Goal: Task Accomplishment & Management: Use online tool/utility

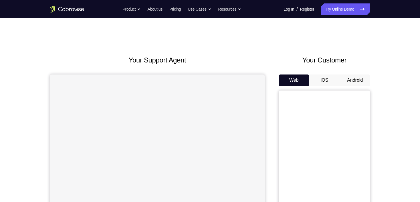
click at [346, 81] on button "Android" at bounding box center [355, 79] width 31 height 11
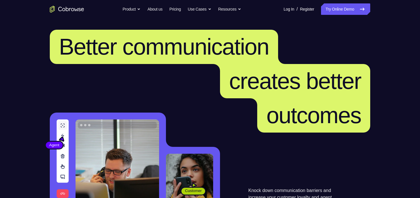
click at [347, 9] on link "Try Online Demo" at bounding box center [345, 8] width 49 height 11
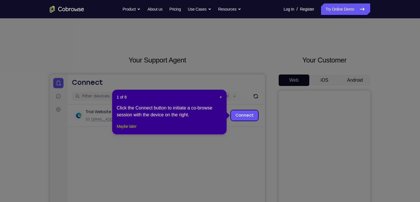
drag, startPoint x: 127, startPoint y: 134, endPoint x: 175, endPoint y: 39, distance: 106.3
click at [127, 130] on button "Maybe later" at bounding box center [127, 126] width 20 height 7
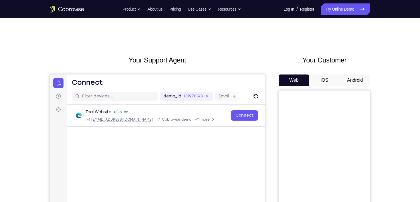
click at [347, 83] on button "Android" at bounding box center [355, 79] width 31 height 11
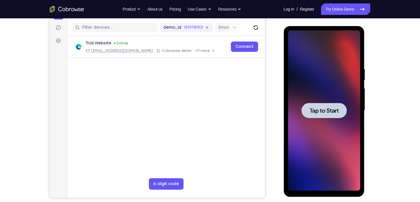
click at [309, 115] on div at bounding box center [324, 110] width 45 height 15
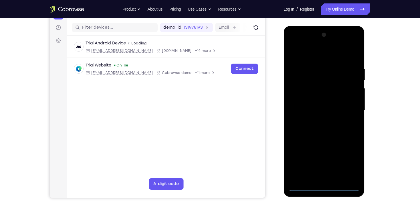
click at [323, 185] on div at bounding box center [324, 110] width 72 height 160
click at [325, 189] on div at bounding box center [324, 110] width 72 height 160
click at [349, 164] on div at bounding box center [324, 110] width 72 height 160
click at [324, 52] on div at bounding box center [324, 110] width 72 height 160
click at [348, 110] on div at bounding box center [324, 110] width 72 height 160
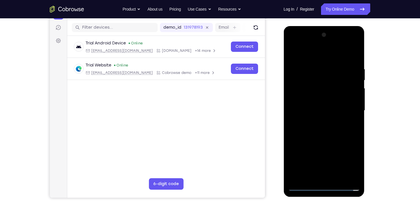
click at [318, 121] on div at bounding box center [324, 110] width 72 height 160
click at [327, 105] on div at bounding box center [324, 110] width 72 height 160
click at [330, 109] on div at bounding box center [324, 110] width 72 height 160
click at [353, 59] on div at bounding box center [324, 110] width 72 height 160
click at [353, 60] on div at bounding box center [324, 110] width 72 height 160
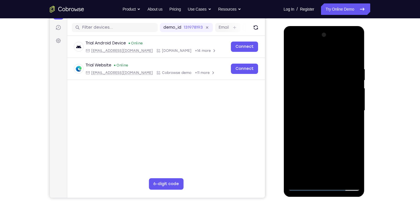
click at [339, 177] on div at bounding box center [324, 110] width 72 height 160
click at [336, 140] on div at bounding box center [324, 110] width 72 height 160
click at [326, 142] on div at bounding box center [324, 110] width 72 height 160
click at [292, 54] on div at bounding box center [324, 110] width 72 height 160
click at [340, 109] on div at bounding box center [324, 110] width 72 height 160
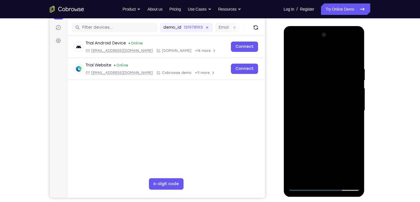
click at [317, 176] on div at bounding box center [324, 110] width 72 height 160
click at [293, 52] on div at bounding box center [324, 110] width 72 height 160
click at [337, 123] on div at bounding box center [324, 110] width 72 height 160
click at [316, 176] on div at bounding box center [324, 110] width 72 height 160
click at [319, 176] on div at bounding box center [324, 110] width 72 height 160
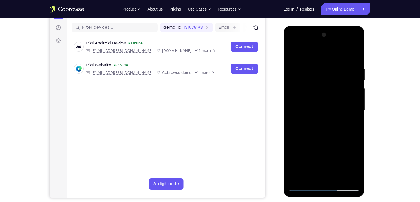
click at [316, 176] on div at bounding box center [324, 110] width 72 height 160
